Goal: Find specific page/section: Find specific page/section

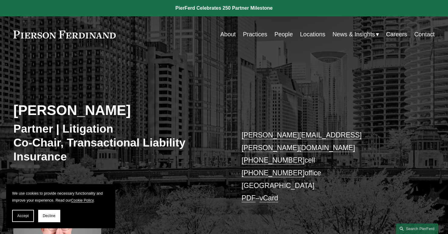
click at [282, 36] on link "People" at bounding box center [283, 34] width 18 height 12
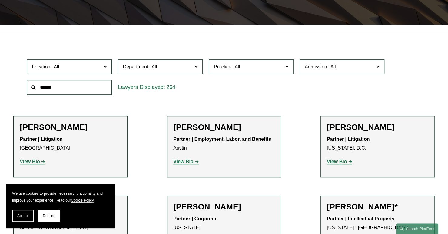
scroll to position [121, 0]
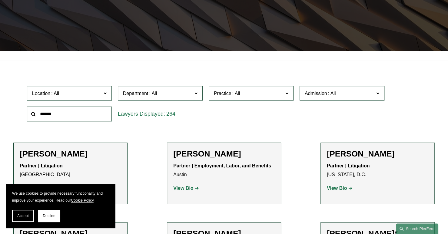
click at [63, 114] on input "text" at bounding box center [69, 114] width 85 height 15
type input "*******"
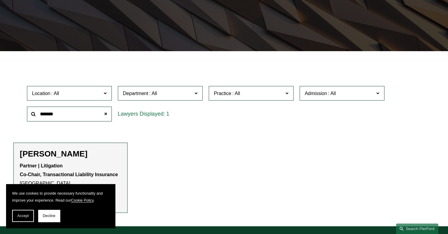
click at [91, 165] on p "Partner | Litigation Co-Chair, Transactional Liability Insurance Chicago" at bounding box center [70, 175] width 101 height 26
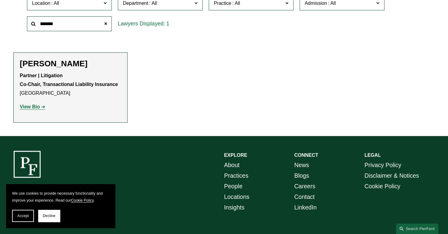
scroll to position [212, 0]
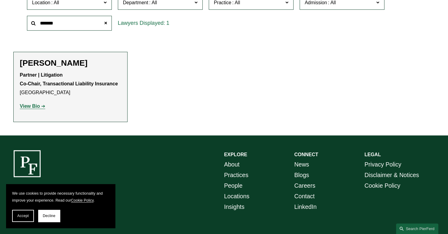
click at [40, 108] on link "View Bio" at bounding box center [32, 106] width 25 height 5
